Goal: Transaction & Acquisition: Book appointment/travel/reservation

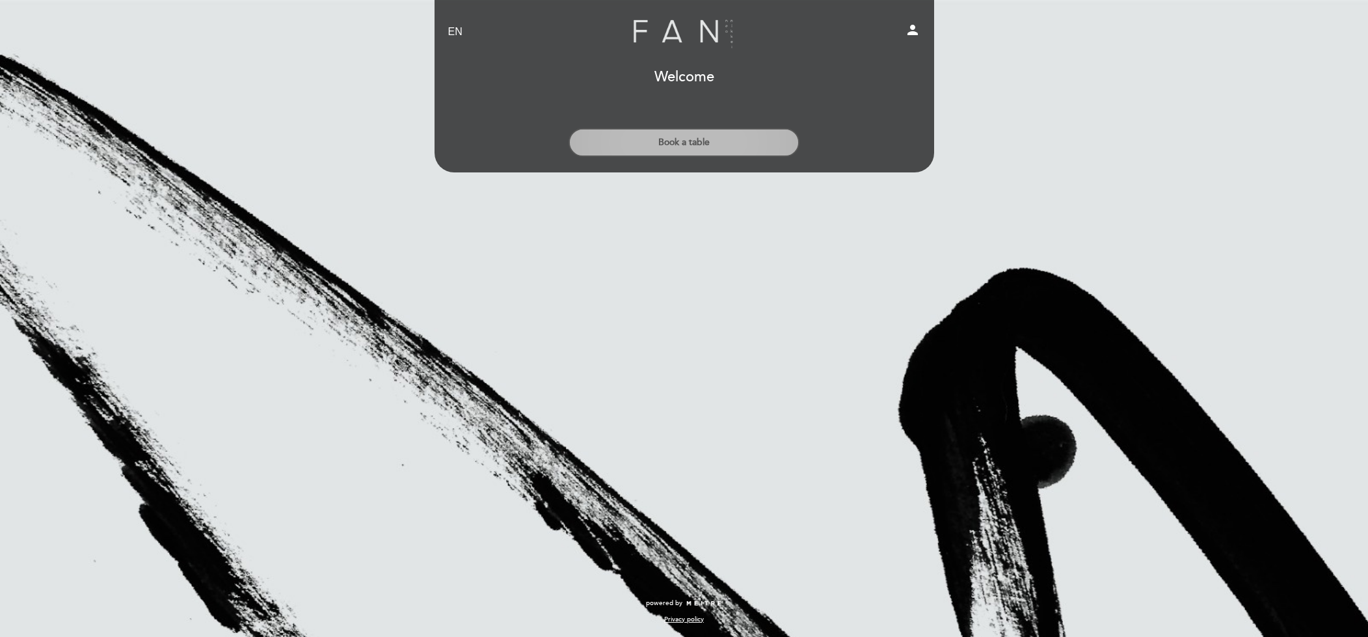
click at [696, 138] on button "Book a table" at bounding box center [683, 142] width 231 height 29
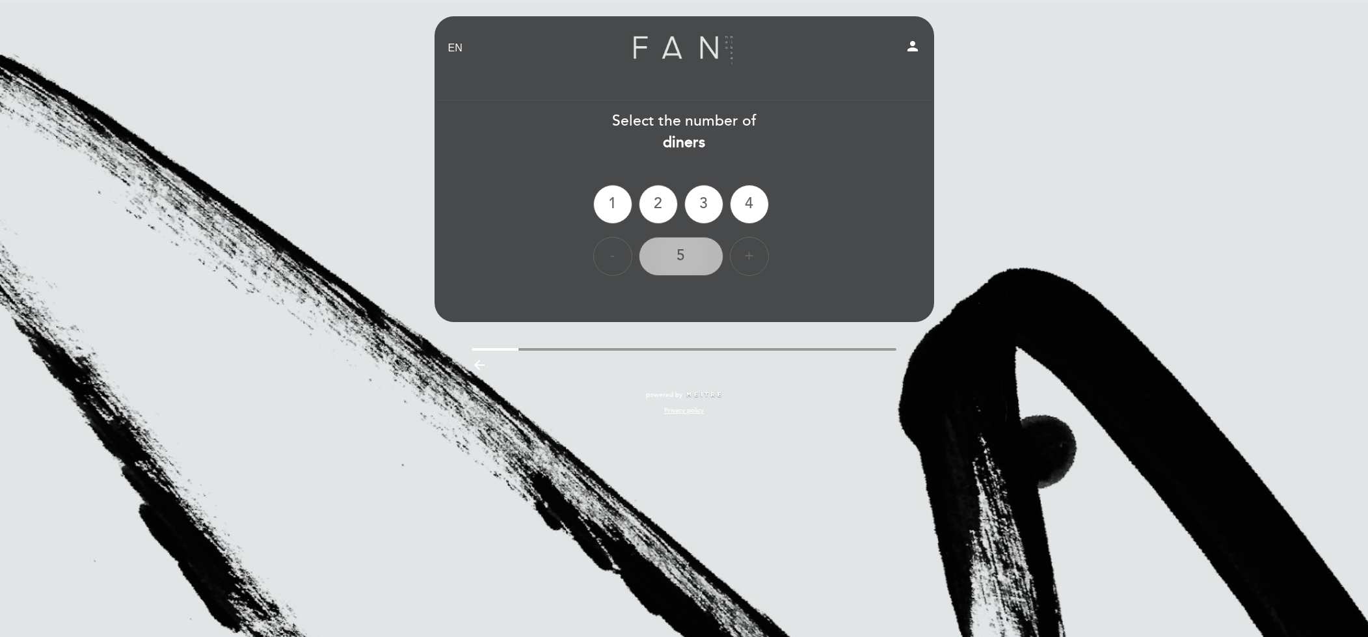
click at [706, 252] on div "5" at bounding box center [681, 256] width 85 height 39
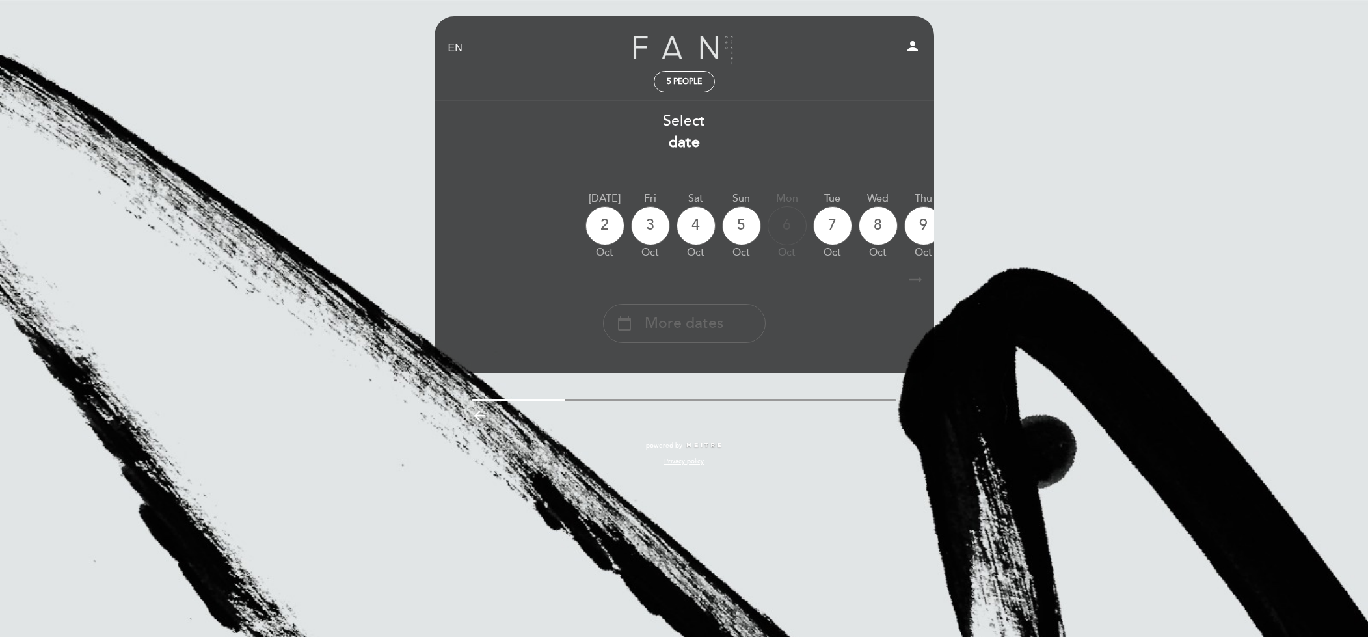
drag, startPoint x: 861, startPoint y: 225, endPoint x: 583, endPoint y: 268, distance: 280.4
click at [583, 268] on div "Select date [DATE] [DATE] [DATE] [DATE] [DATE] [DATE] [DATE] [DATE] [DATE] Fri" at bounding box center [684, 227] width 501 height 232
click at [915, 280] on icon "arrow_right_alt" at bounding box center [915, 280] width 20 height 28
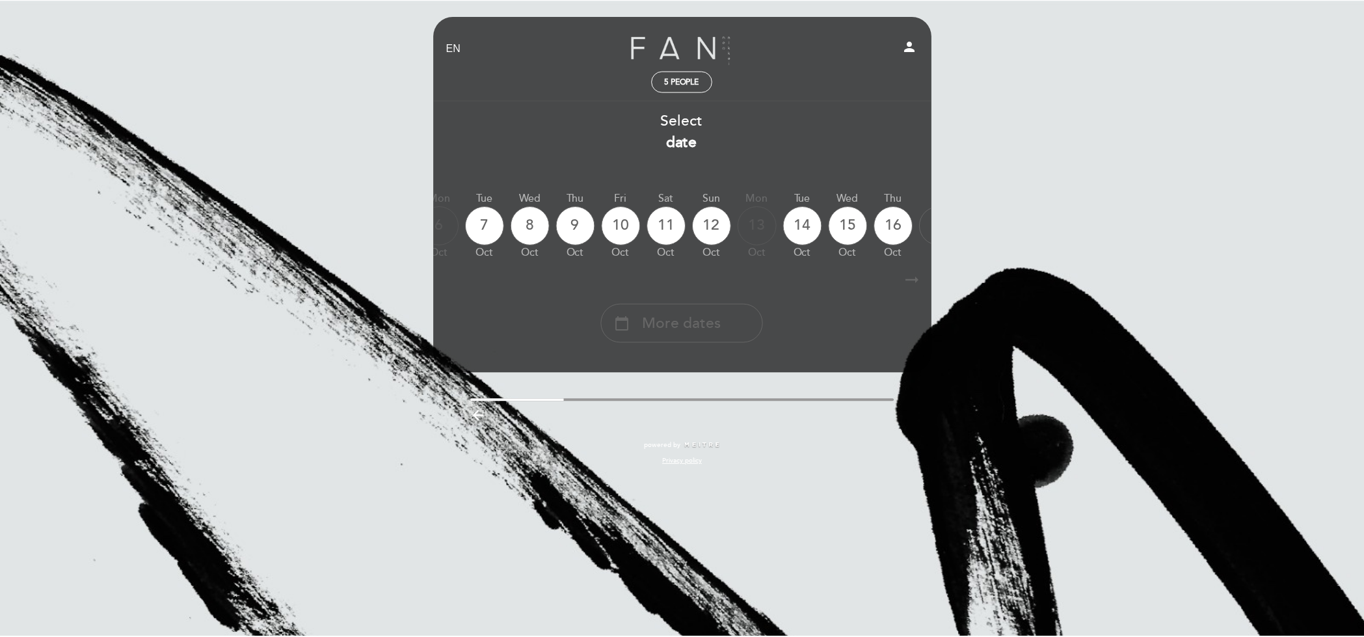
scroll to position [0, 379]
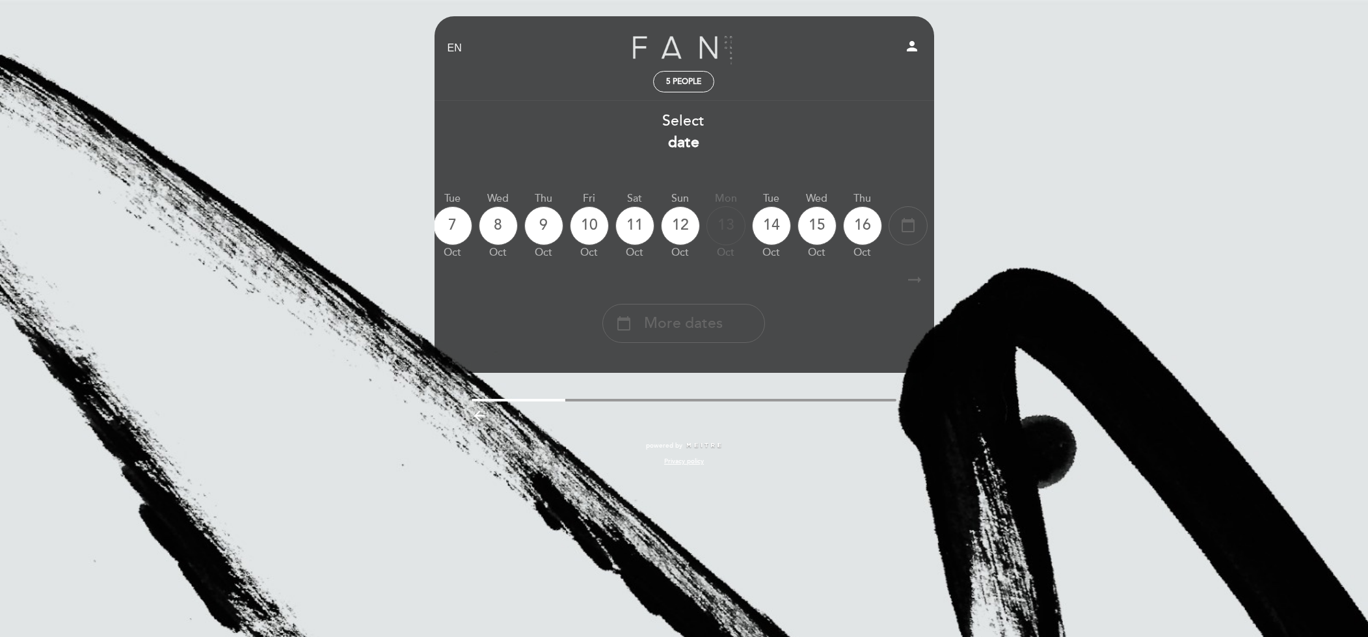
click at [915, 280] on icon "arrow_right_alt" at bounding box center [915, 280] width 20 height 28
click at [916, 282] on icon "arrow_right_alt" at bounding box center [915, 280] width 20 height 28
click at [680, 147] on b "date" at bounding box center [683, 142] width 31 height 18
click at [921, 229] on div "calendar_today" at bounding box center [907, 225] width 39 height 39
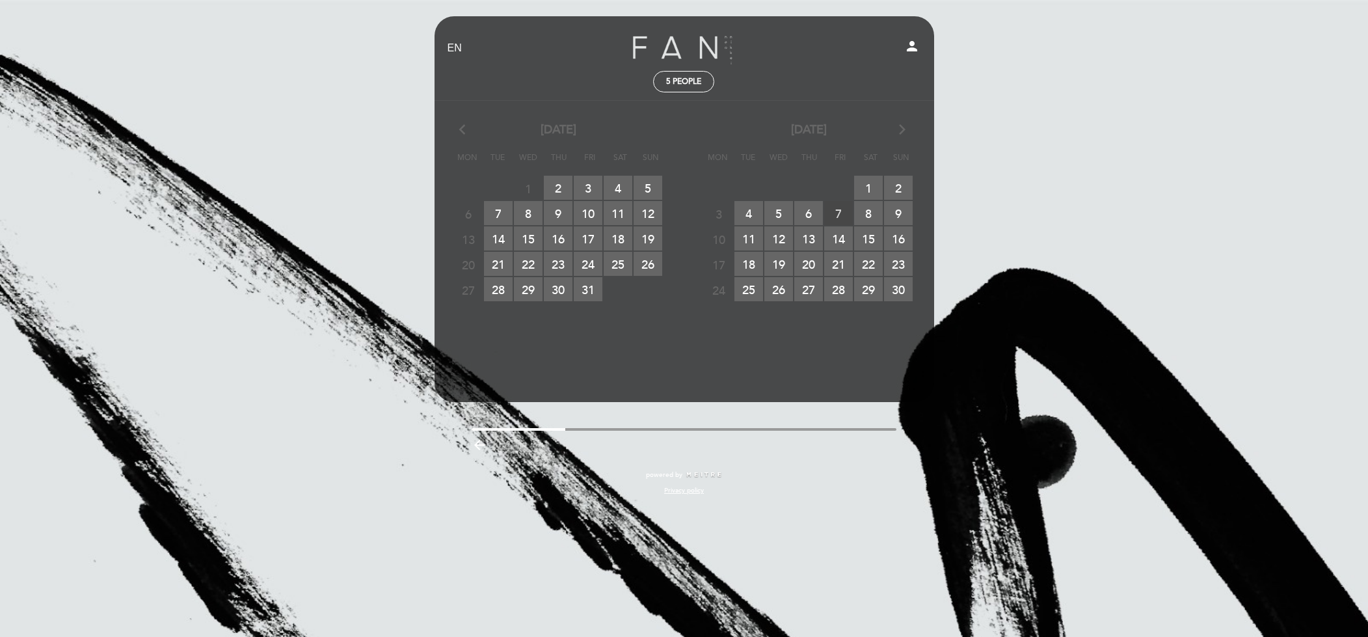
click at [844, 219] on span "7 RESERVATIONS AVAILABLE" at bounding box center [838, 213] width 29 height 24
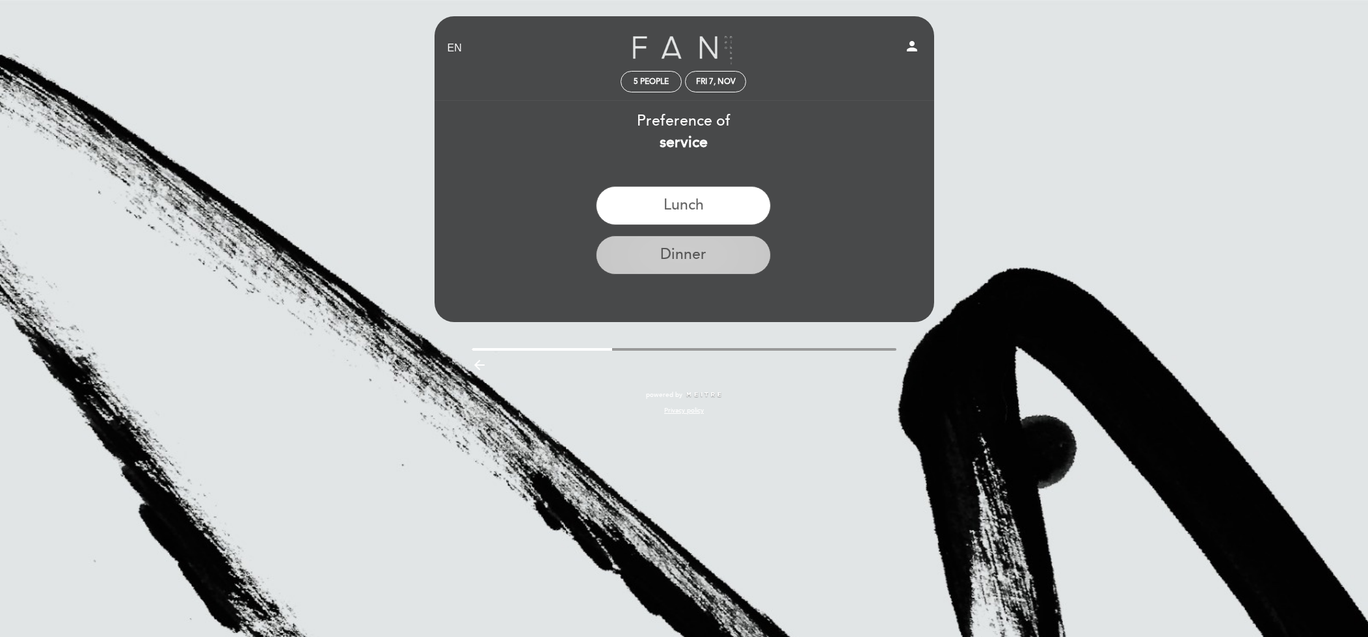
click at [726, 264] on button "Dinner" at bounding box center [683, 254] width 175 height 39
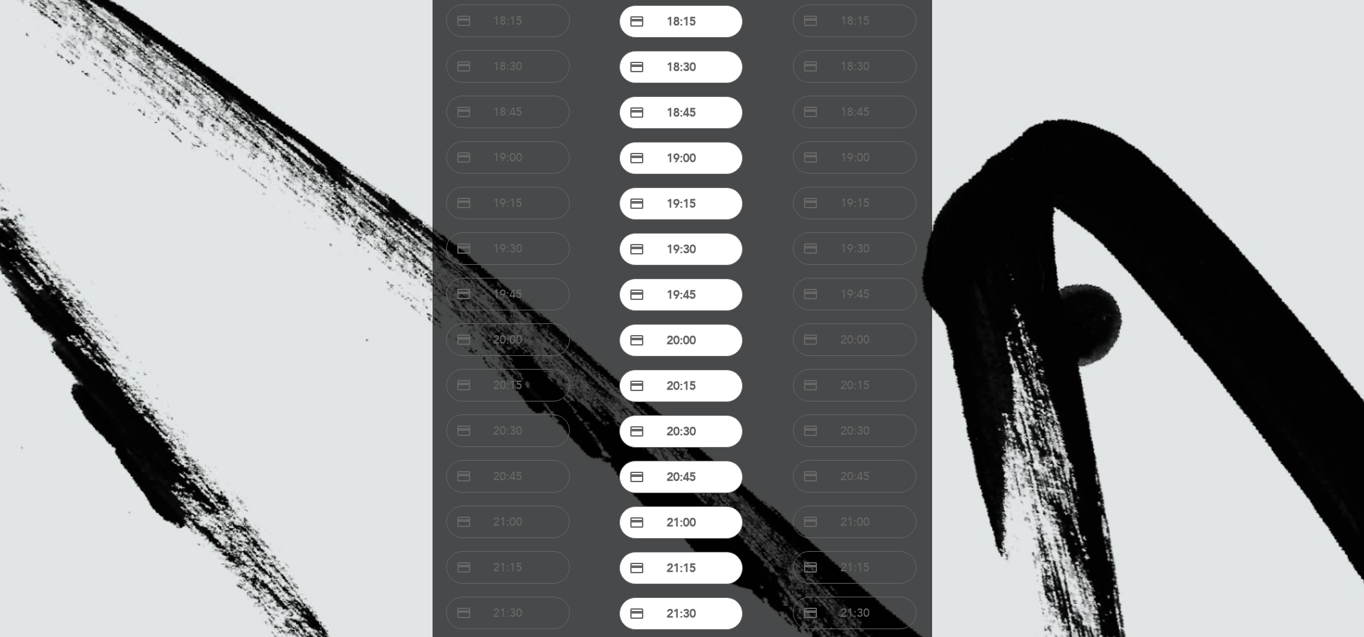
scroll to position [235, 0]
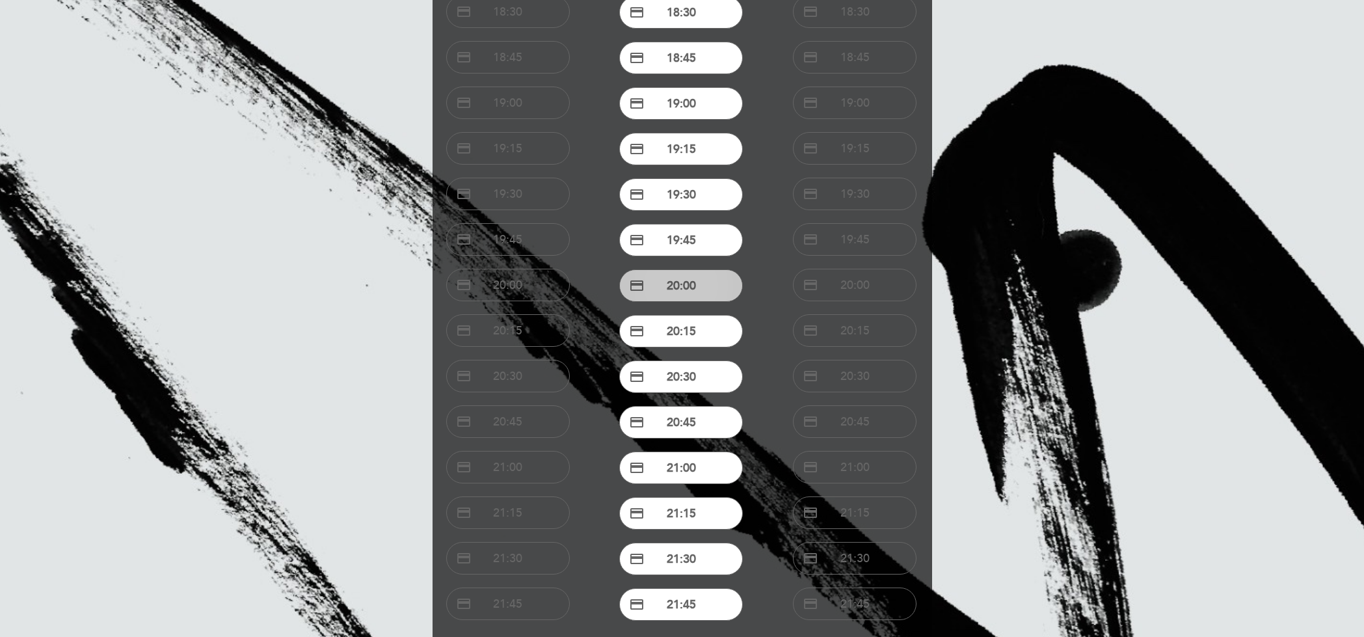
click at [710, 282] on button "credit_card 20:00" at bounding box center [681, 285] width 124 height 33
